Goal: Transaction & Acquisition: Book appointment/travel/reservation

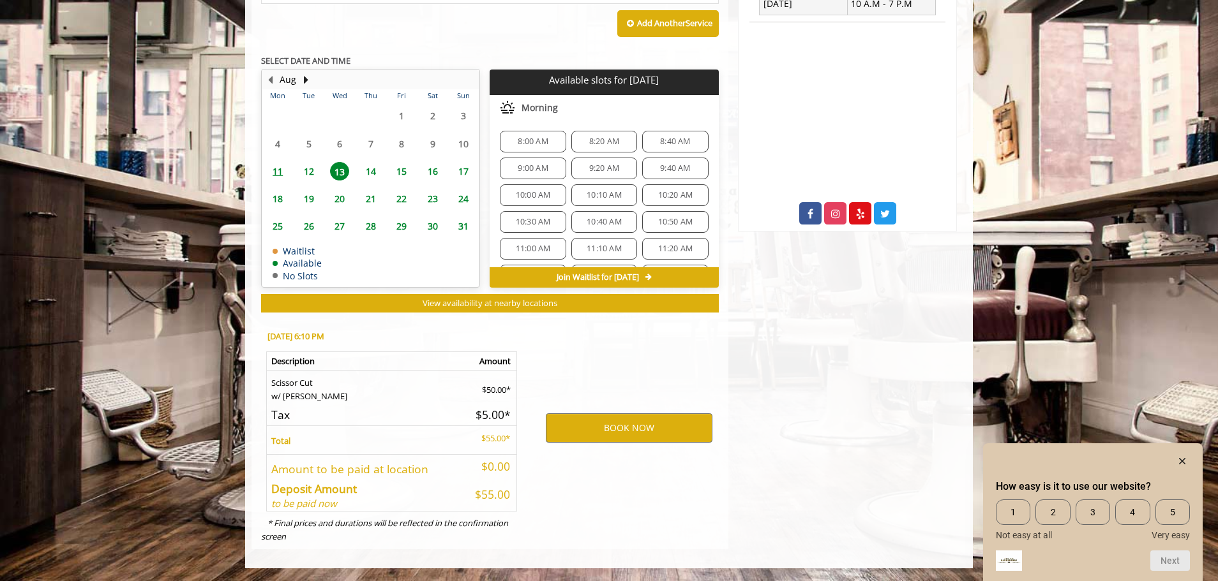
scroll to position [486, 0]
click at [301, 170] on span "12" at bounding box center [308, 171] width 19 height 19
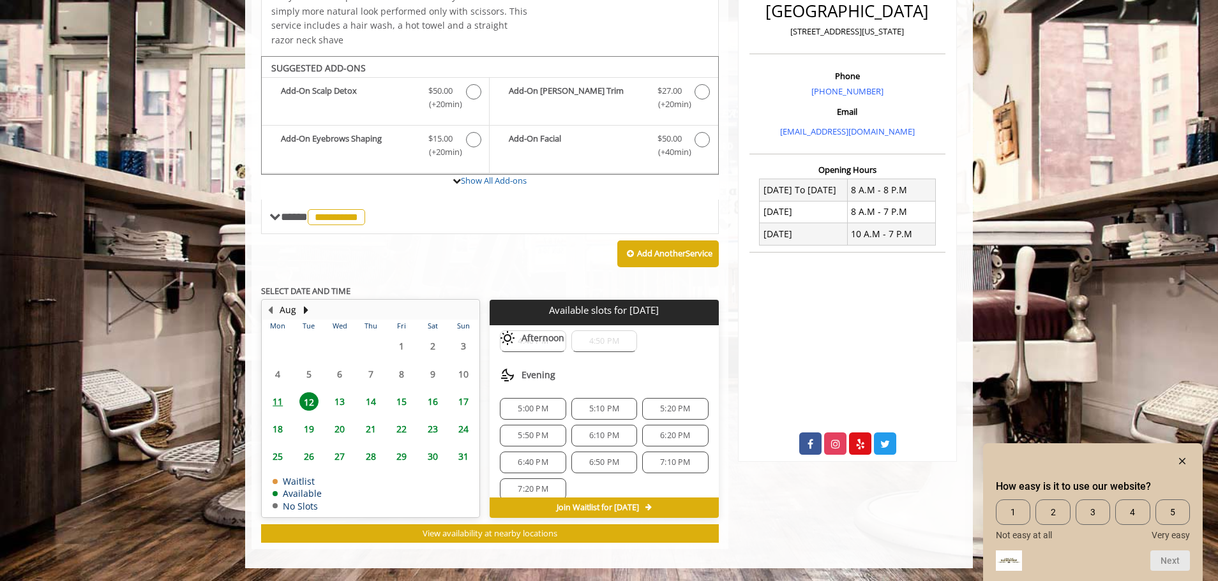
scroll to position [460, 0]
click at [607, 423] on span "6:10 PM" at bounding box center [604, 423] width 30 height 10
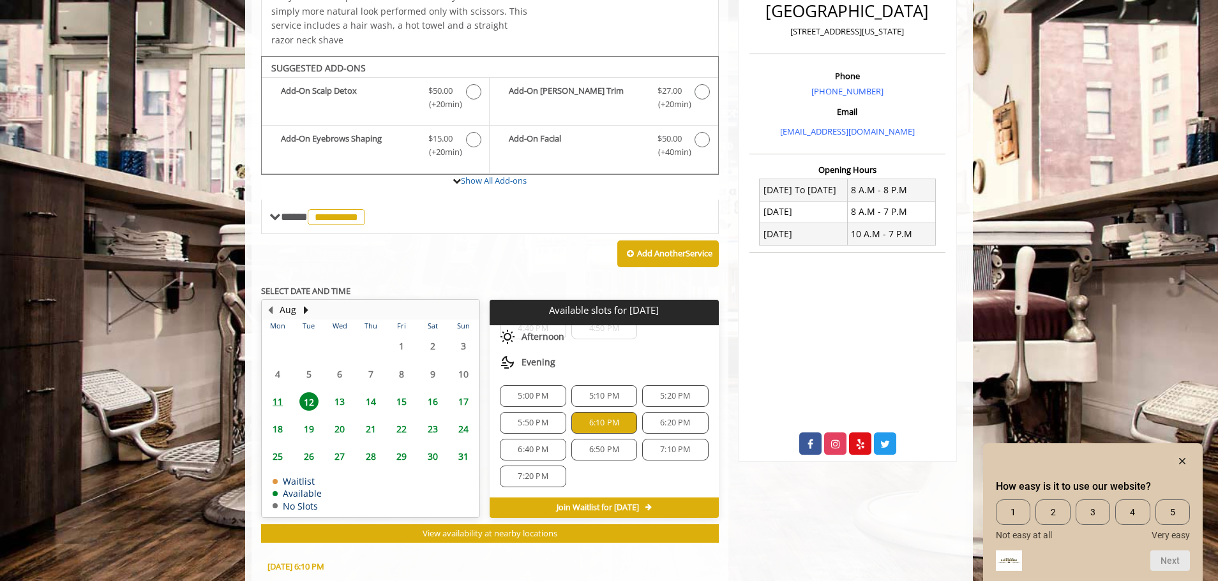
scroll to position [568, 0]
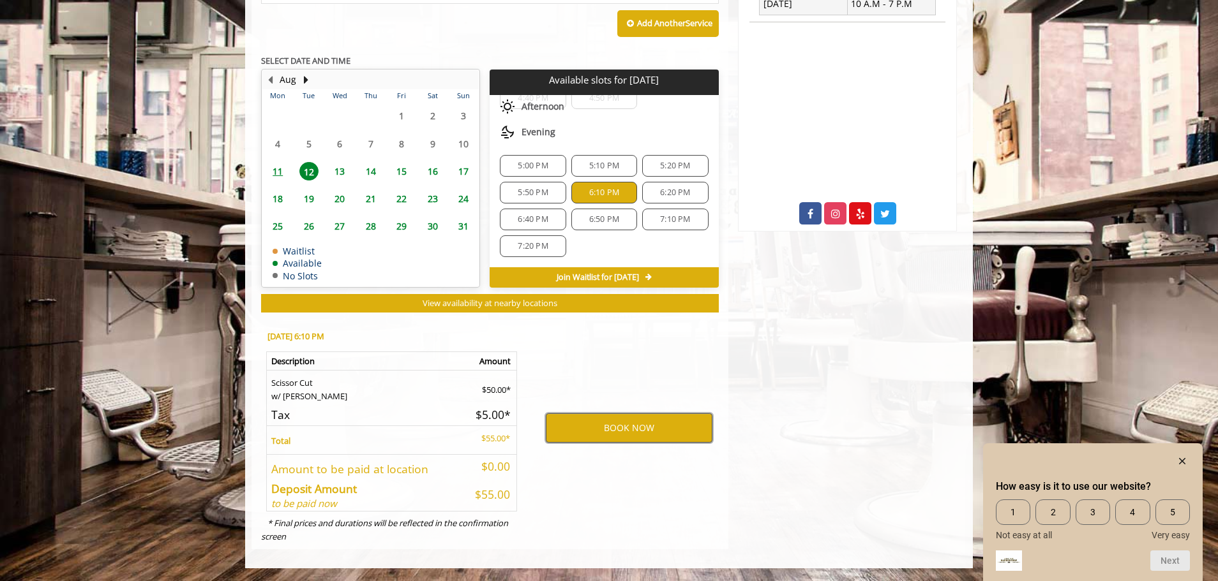
click at [606, 424] on button "BOOK NOW" at bounding box center [629, 428] width 167 height 29
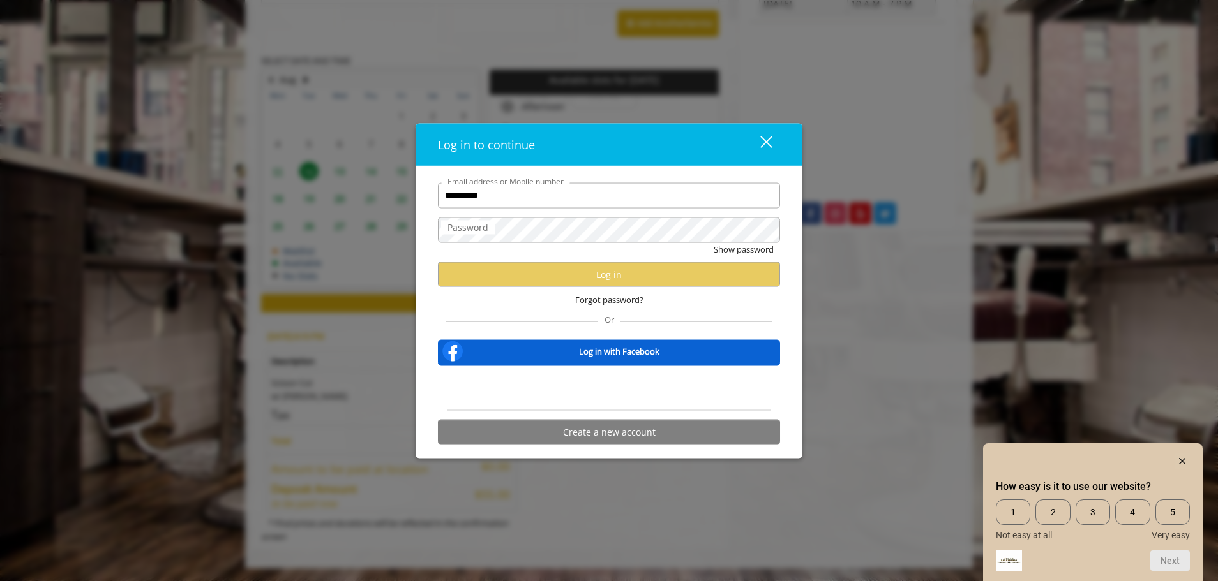
type input "**********"
click at [480, 225] on label "Password" at bounding box center [468, 227] width 54 height 14
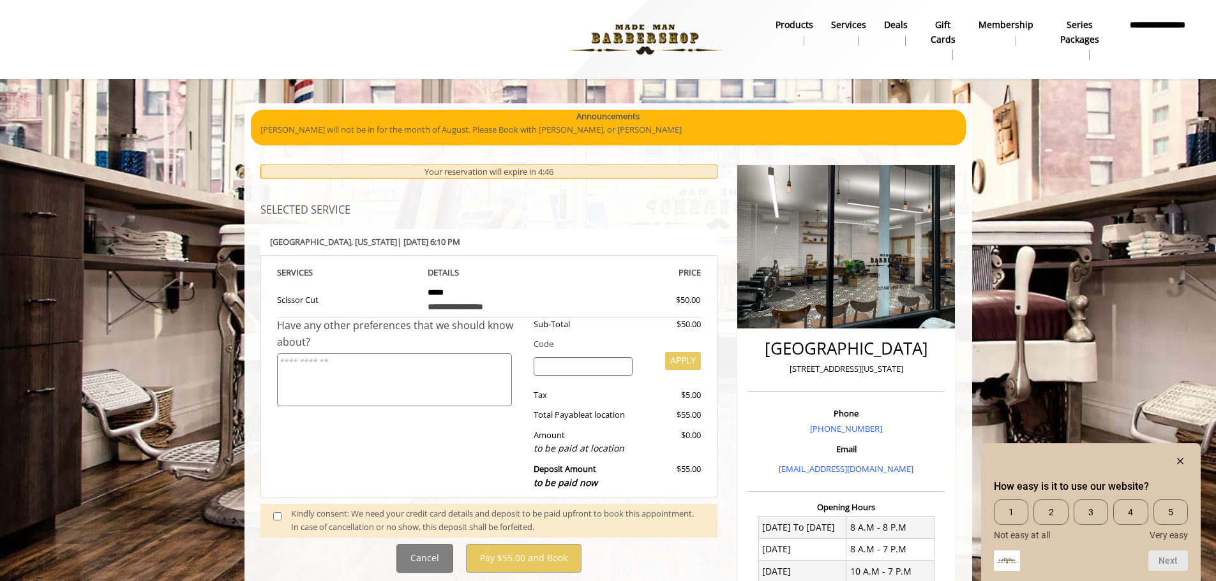
scroll to position [128, 0]
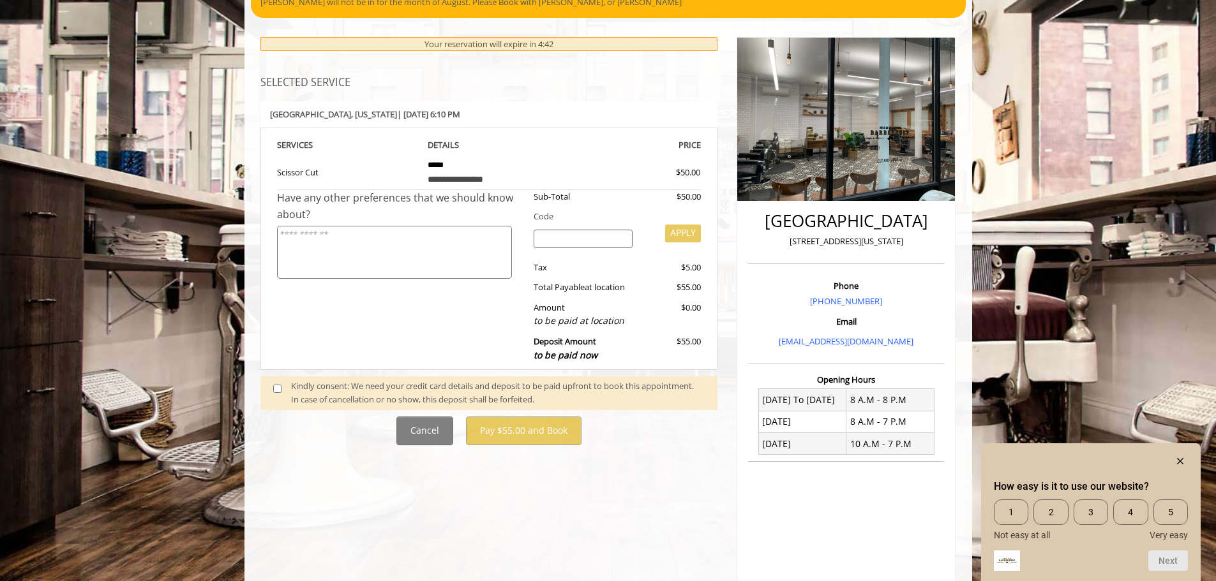
click at [413, 274] on textarea at bounding box center [394, 252] width 235 height 53
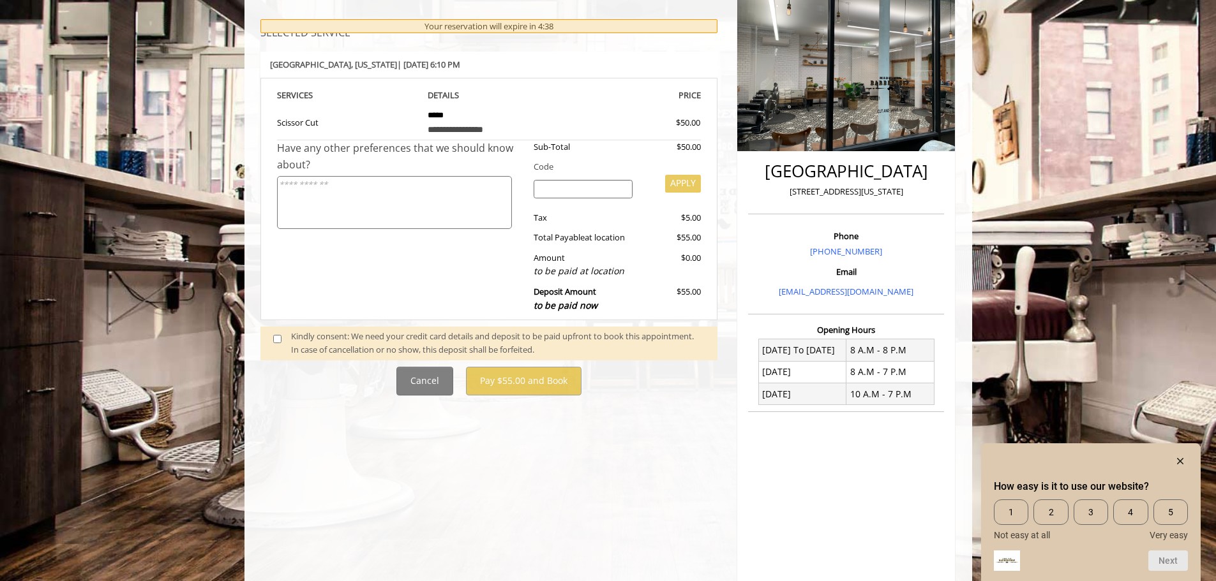
scroll to position [191, 0]
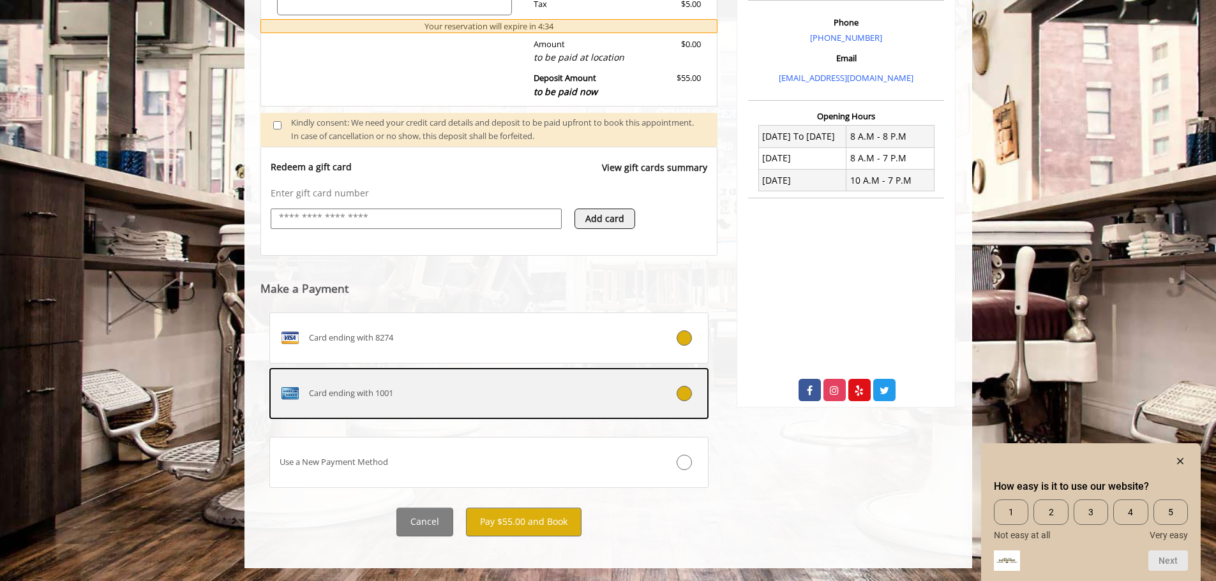
click at [540, 397] on div "Card ending with 1001" at bounding box center [452, 394] width 365 height 20
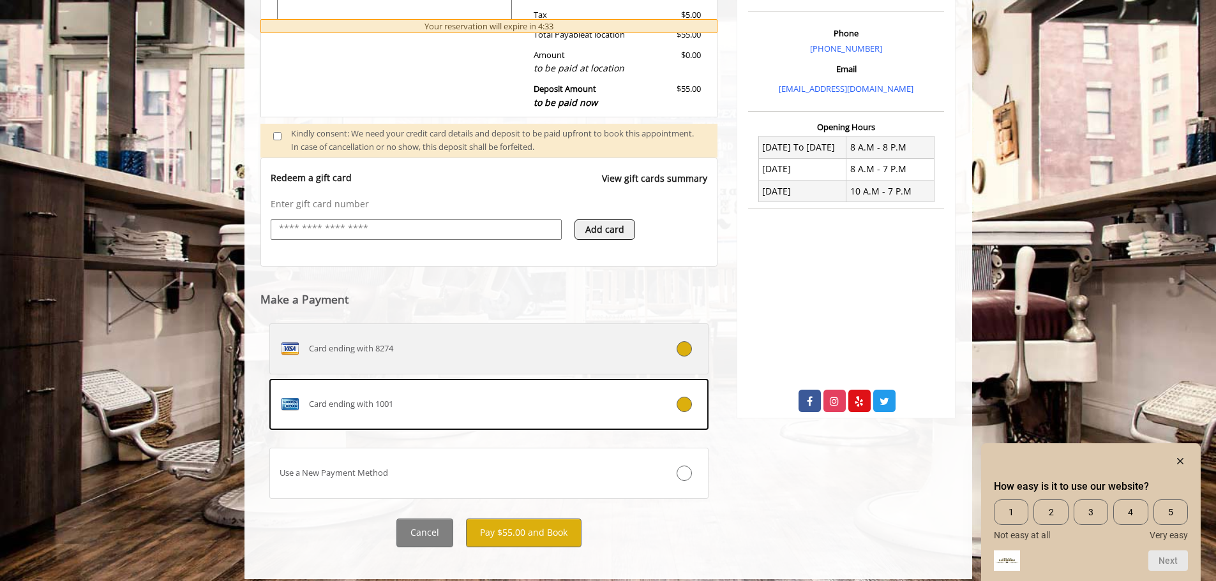
scroll to position [391, 0]
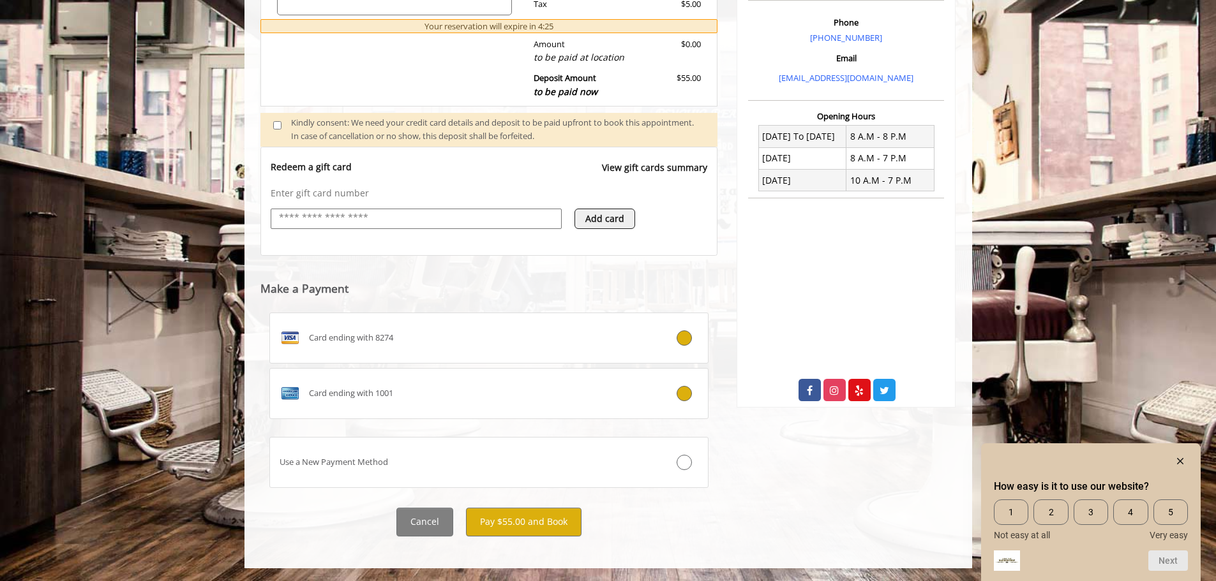
drag, startPoint x: 461, startPoint y: 354, endPoint x: 427, endPoint y: 334, distance: 39.2
click at [427, 334] on div "Card ending with 8274" at bounding box center [452, 338] width 365 height 20
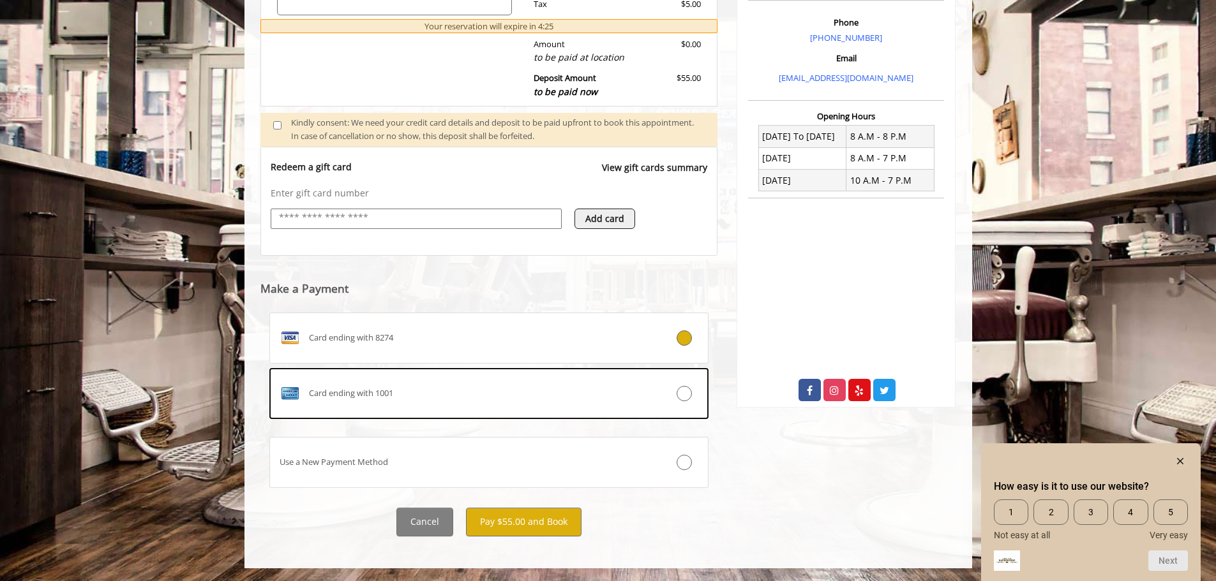
scroll to position [307, 0]
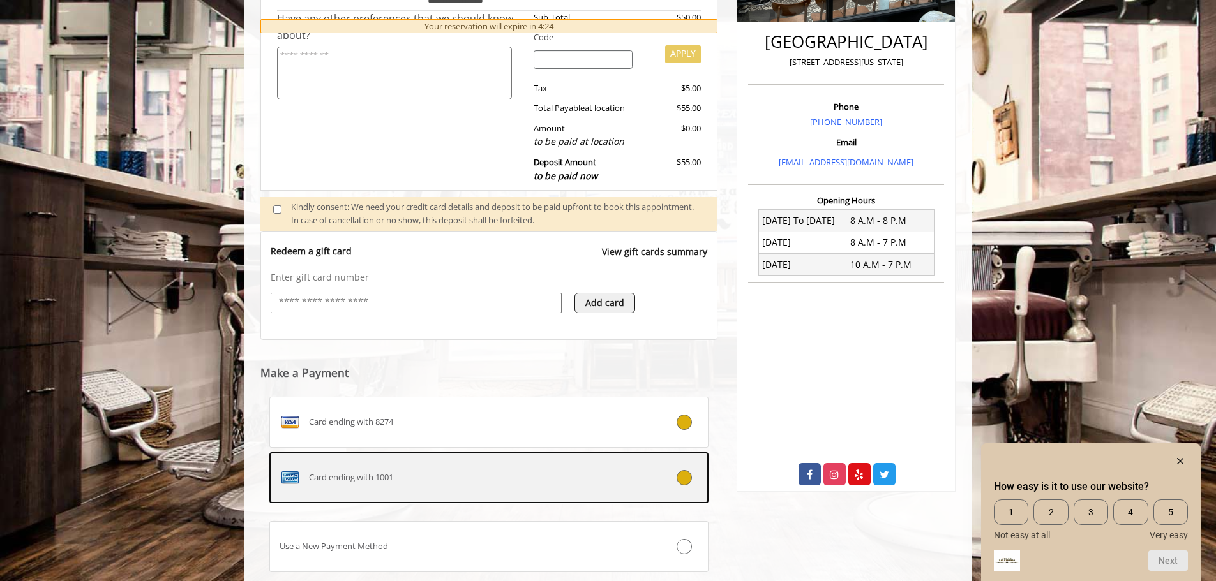
click at [516, 473] on div "Card ending with 1001" at bounding box center [452, 478] width 365 height 20
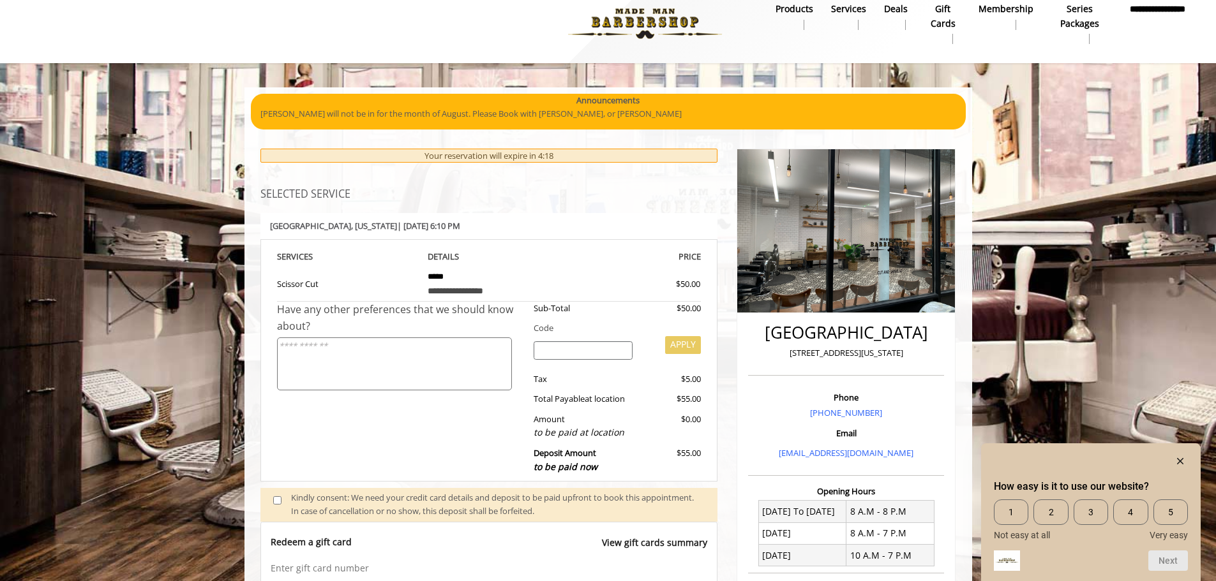
scroll to position [0, 0]
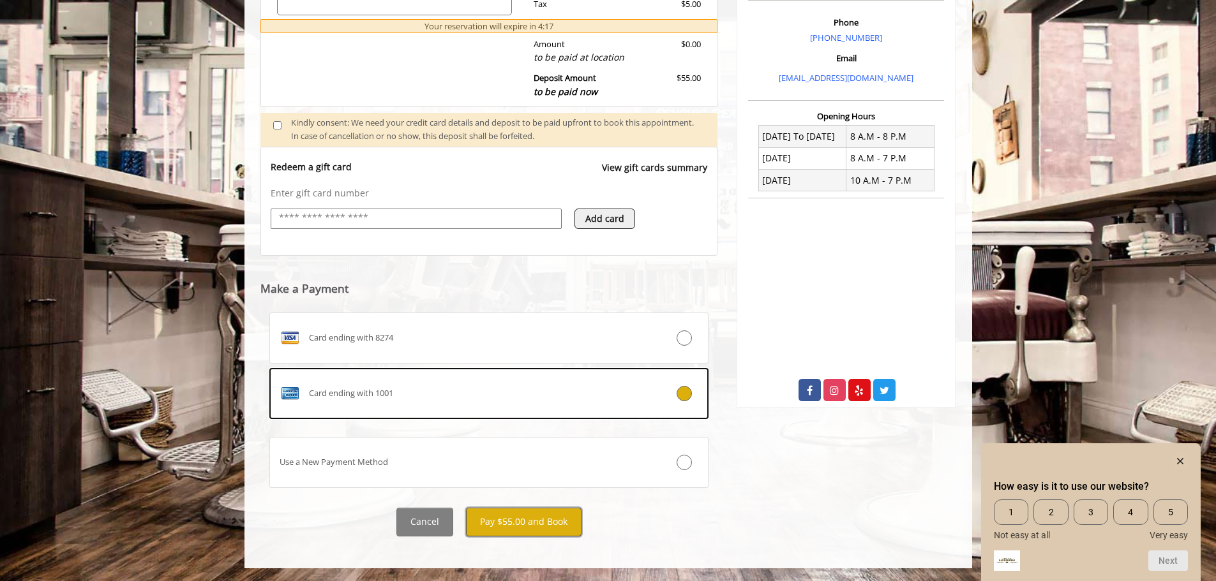
click at [557, 532] on button "Pay $55.00 and Book" at bounding box center [524, 522] width 116 height 29
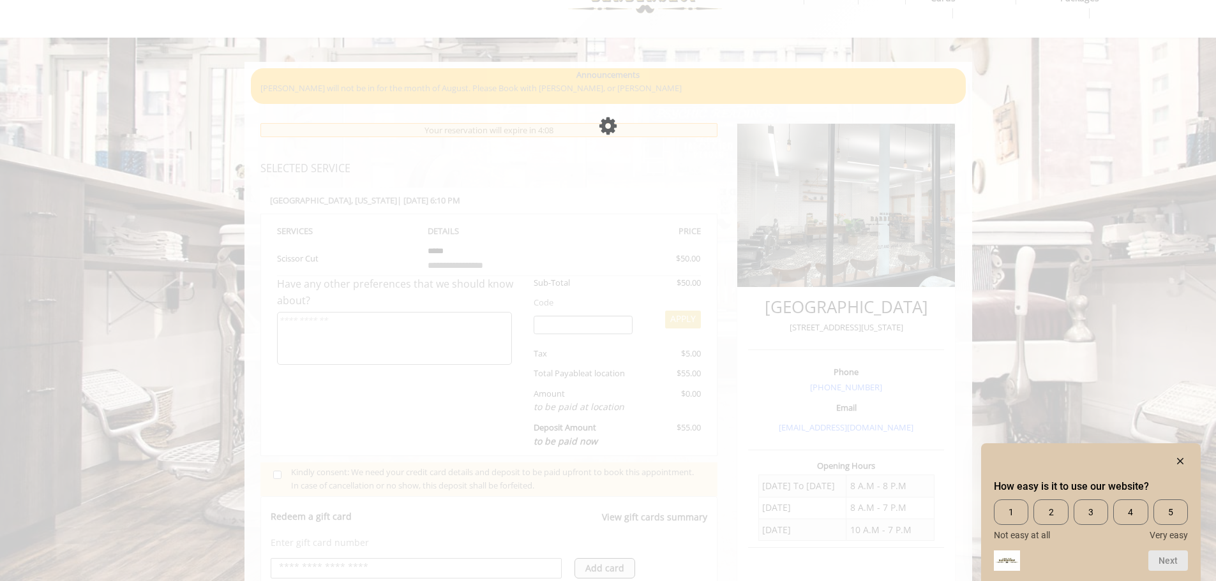
scroll to position [64, 0]
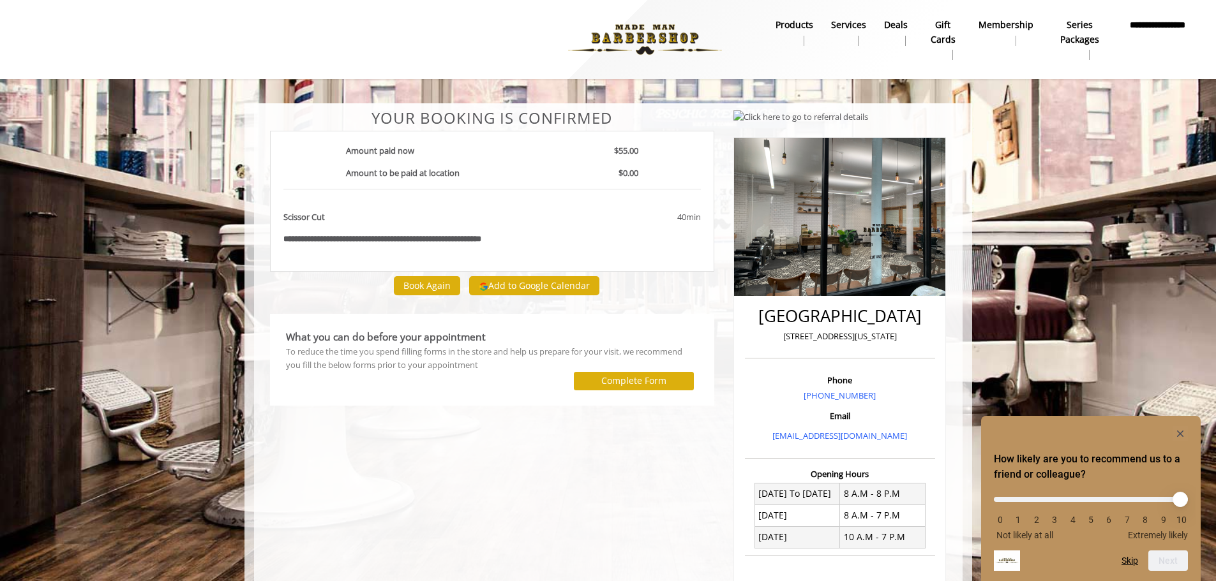
click at [554, 461] on div "**********" at bounding box center [492, 437] width 464 height 655
